Goal: Task Accomplishment & Management: Manage account settings

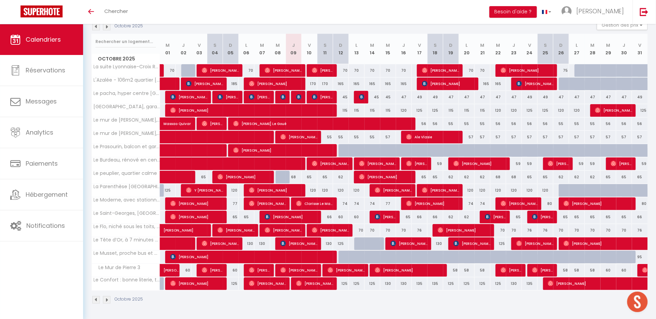
scroll to position [80, 0]
click at [313, 202] on span "Clarisse Le Mapihan" at bounding box center [315, 203] width 38 height 13
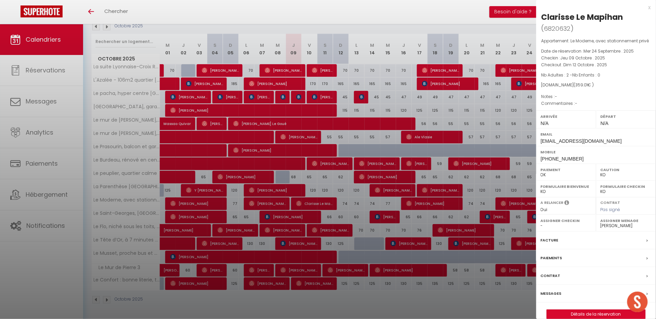
select select "OK"
select select
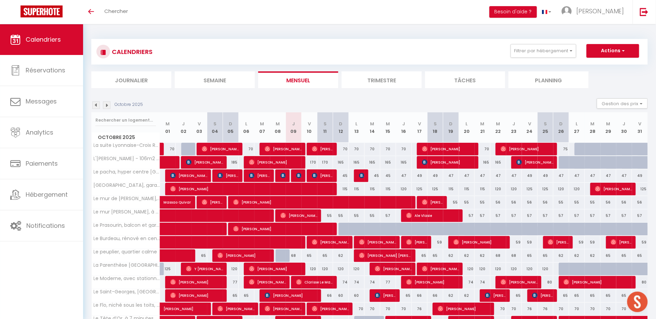
click at [325, 176] on span "[PERSON_NAME]" at bounding box center [323, 175] width 22 height 13
select select "OK"
select select "0"
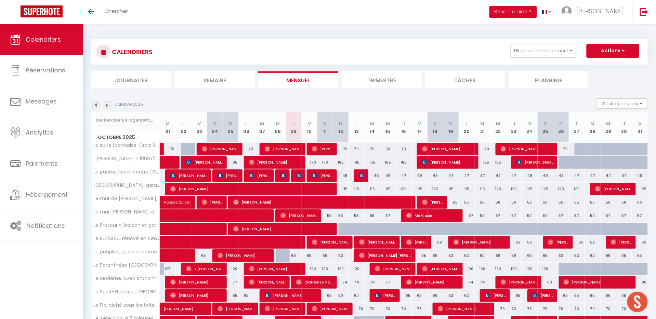
select select "1"
select select
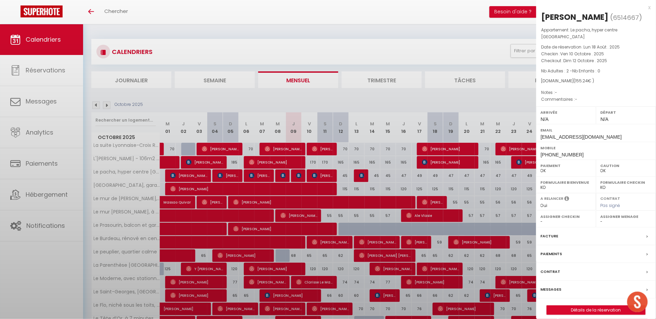
select select "31284"
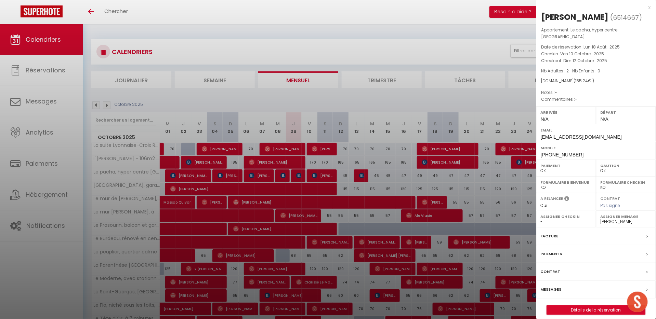
click at [572, 282] on div "Messages" at bounding box center [596, 290] width 120 height 18
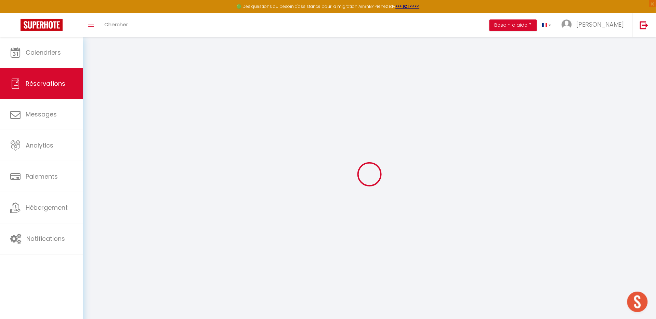
select select
checkbox input "false"
select select
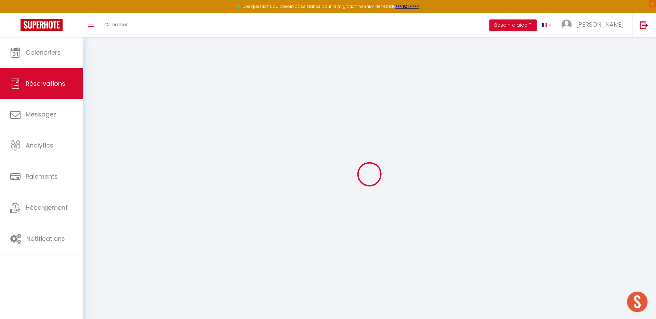
checkbox input "false"
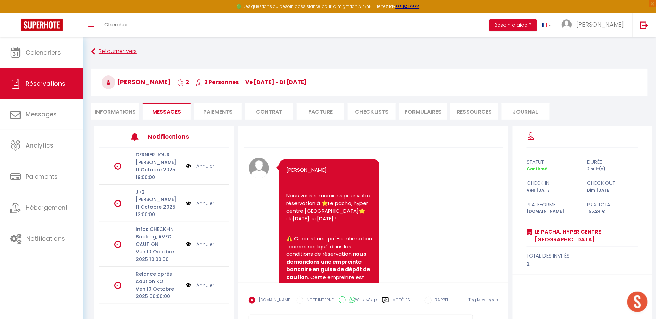
click at [97, 52] on link "Retourner vers" at bounding box center [369, 51] width 556 height 12
